Goal: Information Seeking & Learning: Learn about a topic

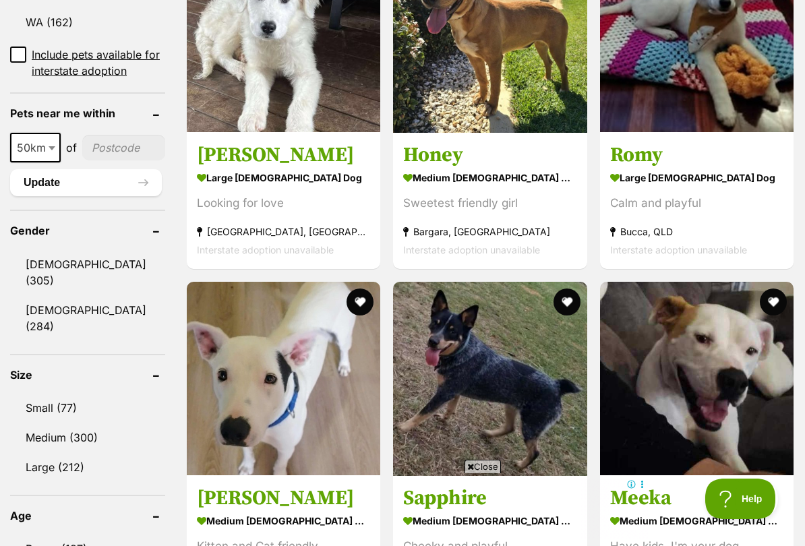
scroll to position [975, 0]
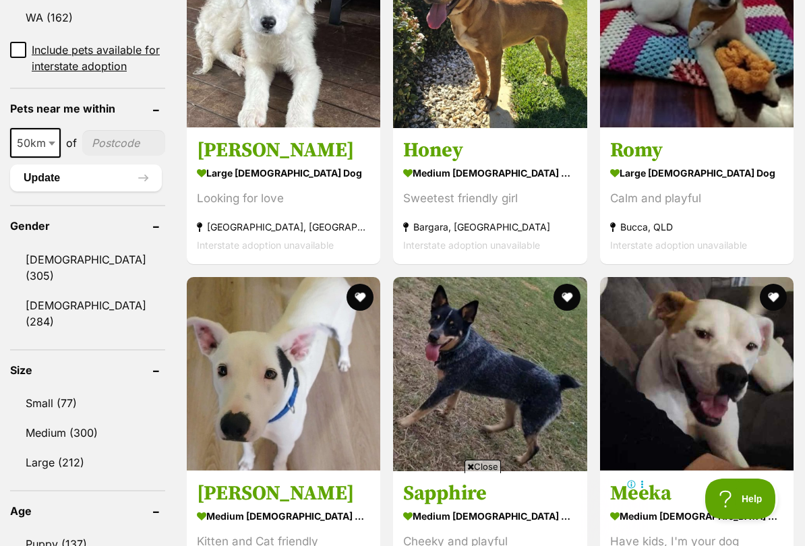
click at [51, 393] on link "Small (77)" at bounding box center [87, 403] width 155 height 28
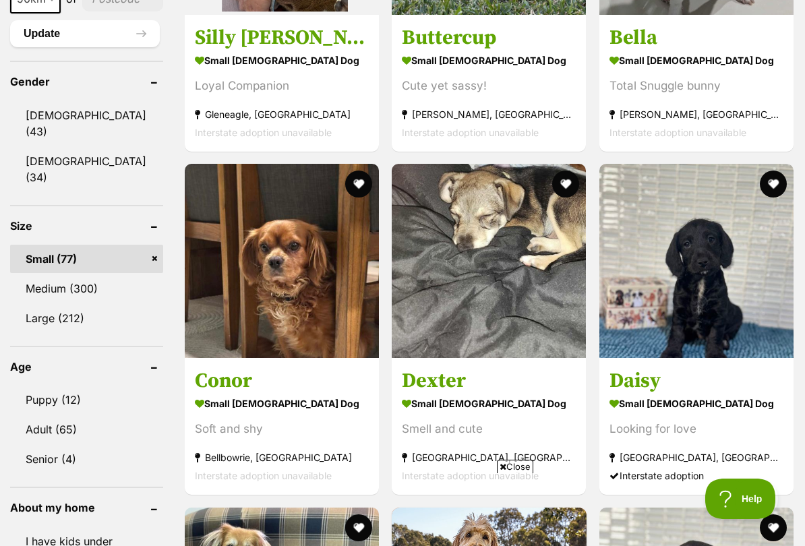
click at [61, 426] on link "Adult (65)" at bounding box center [86, 430] width 153 height 28
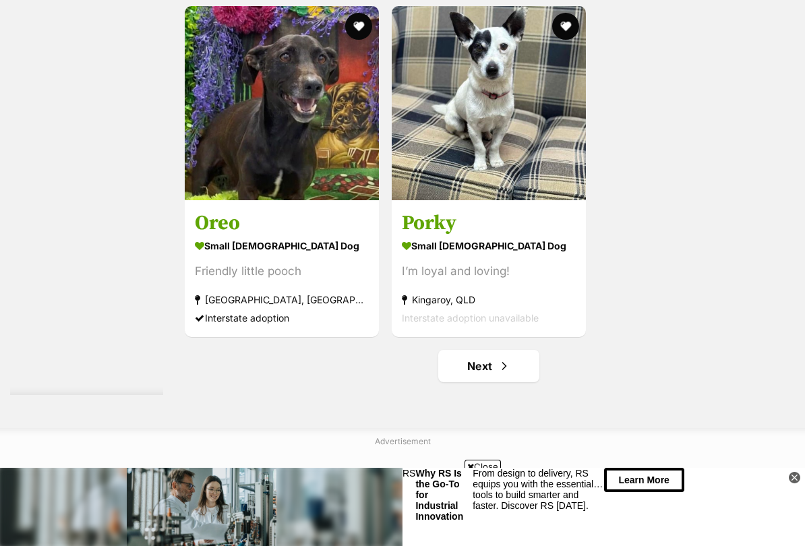
scroll to position [2710, 0]
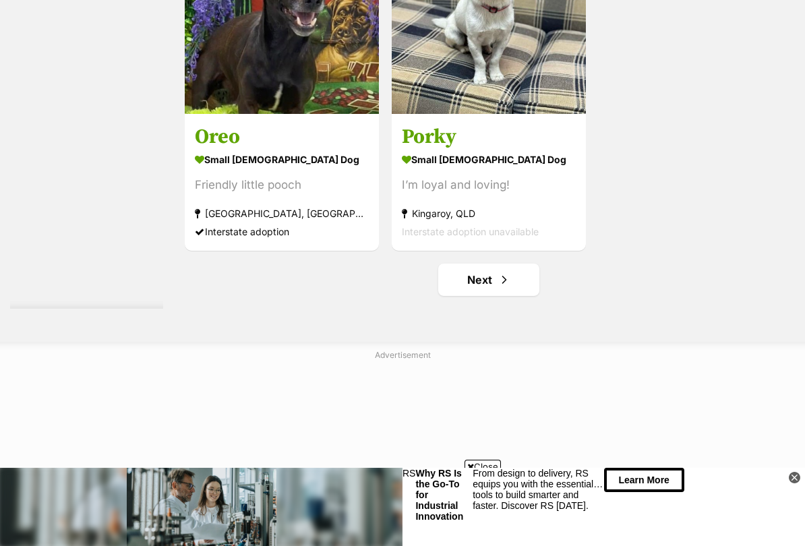
click at [497, 296] on link "Next" at bounding box center [488, 280] width 101 height 32
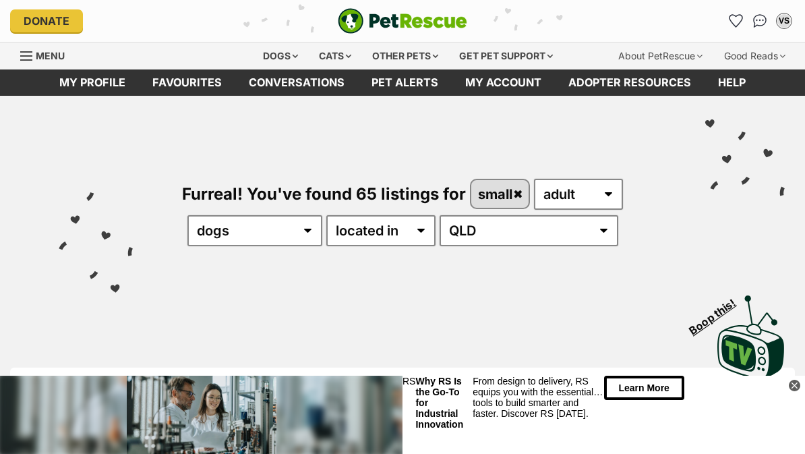
click at [739, 16] on icon "Favourites" at bounding box center [736, 20] width 14 height 13
